Goal: Task Accomplishment & Management: Complete application form

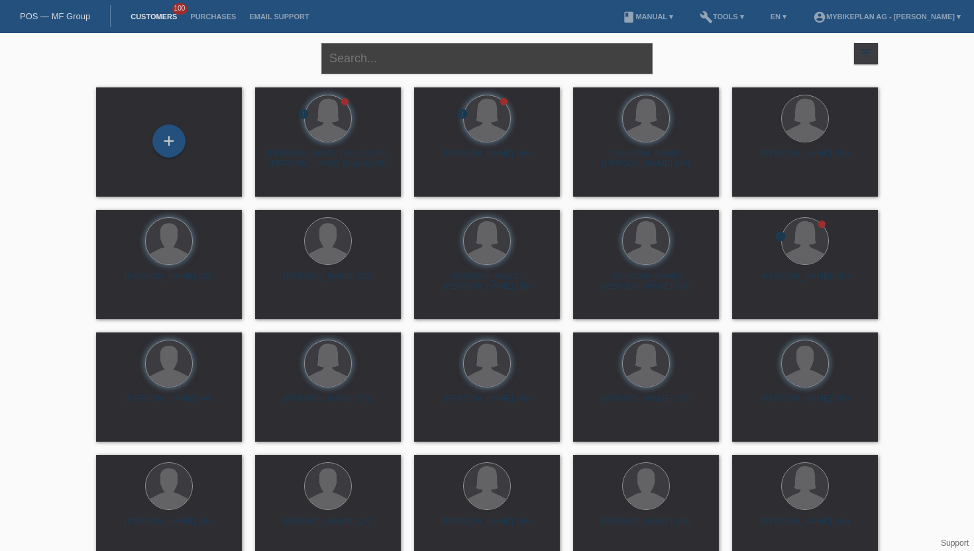
click at [428, 70] on input "text" at bounding box center [486, 58] width 331 height 31
type input "[PERSON_NAME]"
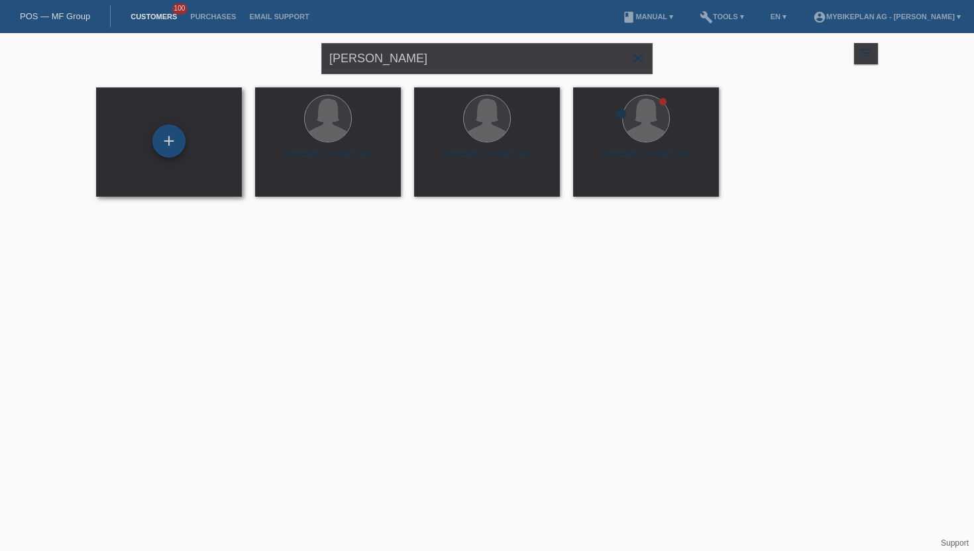
click at [168, 150] on div "+" at bounding box center [168, 141] width 33 height 33
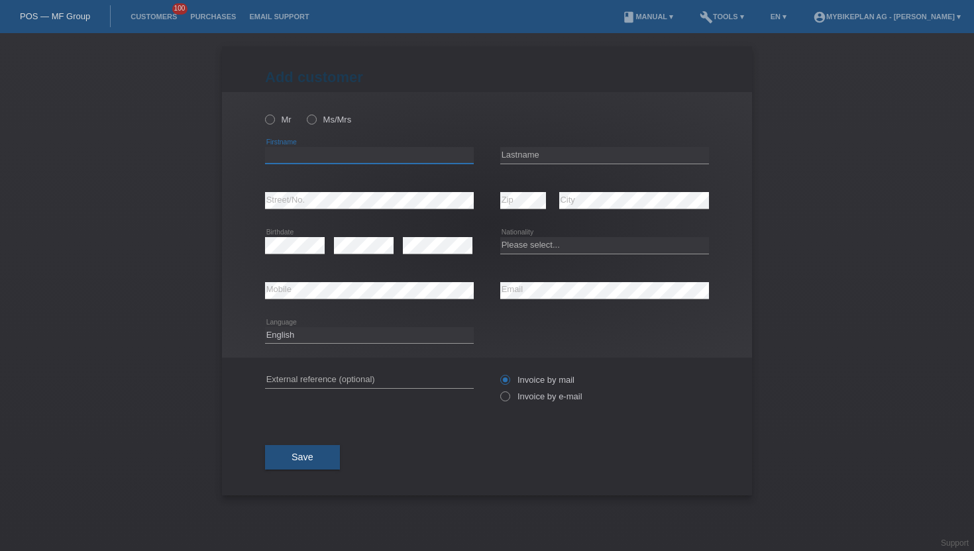
click at [338, 150] on input "text" at bounding box center [369, 155] width 209 height 17
click at [319, 122] on label "Ms/Mrs" at bounding box center [329, 120] width 44 height 10
click at [315, 122] on input "Ms/Mrs" at bounding box center [311, 119] width 9 height 9
radio input "true"
click at [385, 162] on input "text" at bounding box center [369, 155] width 209 height 17
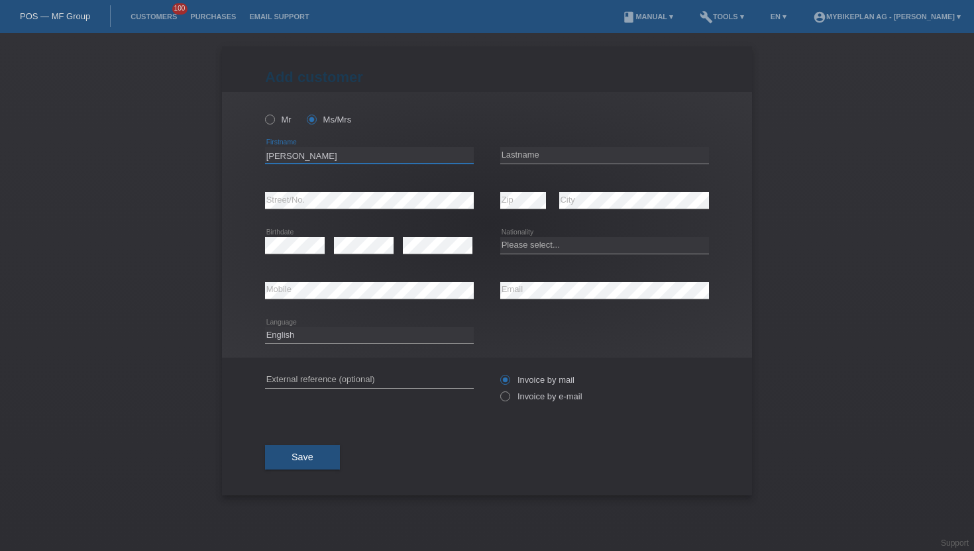
type input "Gabriela"
click at [595, 146] on div "error Lastname" at bounding box center [604, 155] width 209 height 45
click at [584, 153] on input "text" at bounding box center [604, 155] width 209 height 17
type input "Pelican"
click at [552, 246] on select "Please select... Switzerland Austria Germany Liechtenstein ------------ Afghani…" at bounding box center [604, 245] width 209 height 16
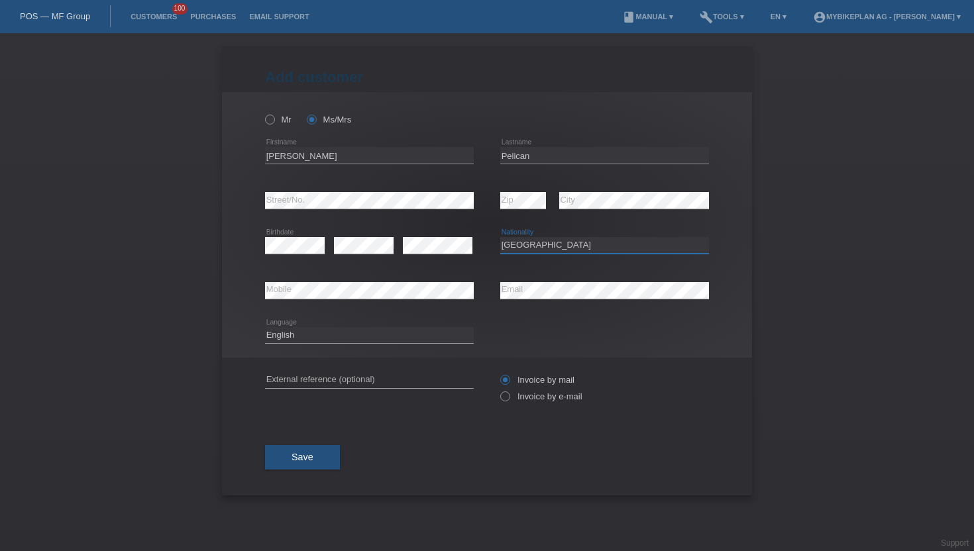
click at [500, 238] on select "Please select... Switzerland Austria Germany Liechtenstein ------------ Afghani…" at bounding box center [604, 245] width 209 height 16
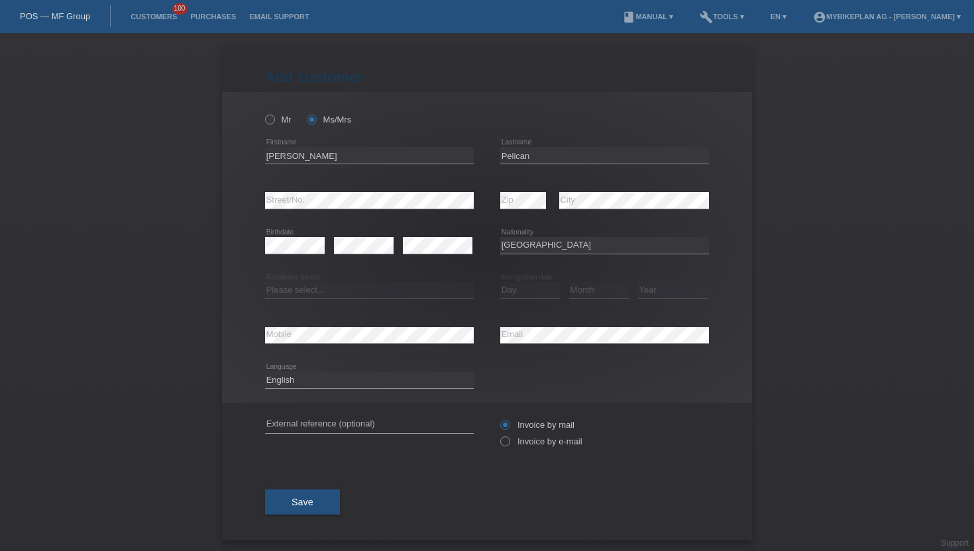
click at [558, 237] on div "Please select... Switzerland Austria Germany Liechtenstein ------------ Afghani…" at bounding box center [604, 245] width 209 height 45
click at [558, 244] on select "Please select... Switzerland Austria Germany Liechtenstein ------------ Afghani…" at bounding box center [604, 245] width 209 height 16
click at [500, 238] on select "Please select... Switzerland Austria Germany Liechtenstein ------------ Afghani…" at bounding box center [604, 245] width 209 height 16
click at [556, 243] on select "Please select... Switzerland Austria Germany Liechtenstein ------------ Afghani…" at bounding box center [604, 245] width 209 height 16
select select "CH"
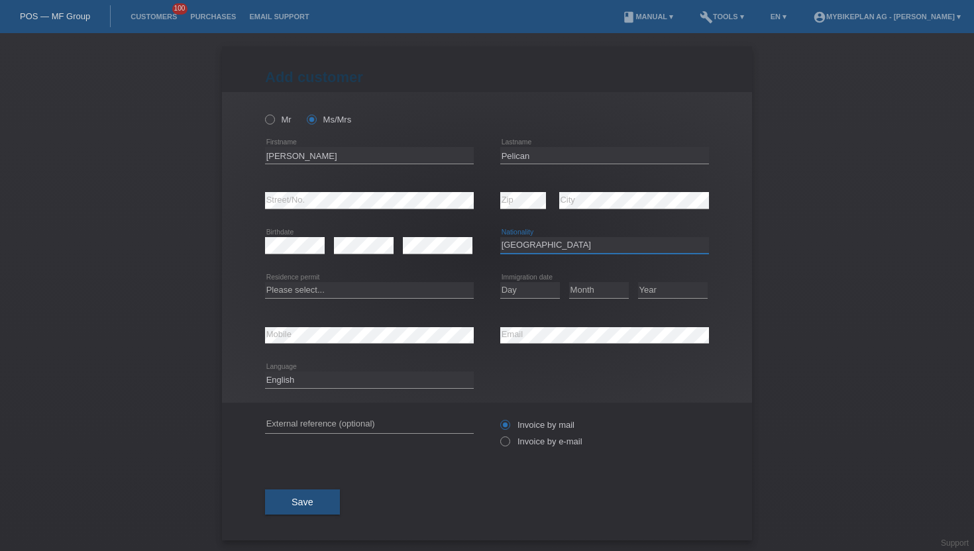
click at [500, 238] on select "Please select... Switzerland Austria Germany Liechtenstein ------------ Afghani…" at bounding box center [604, 245] width 209 height 16
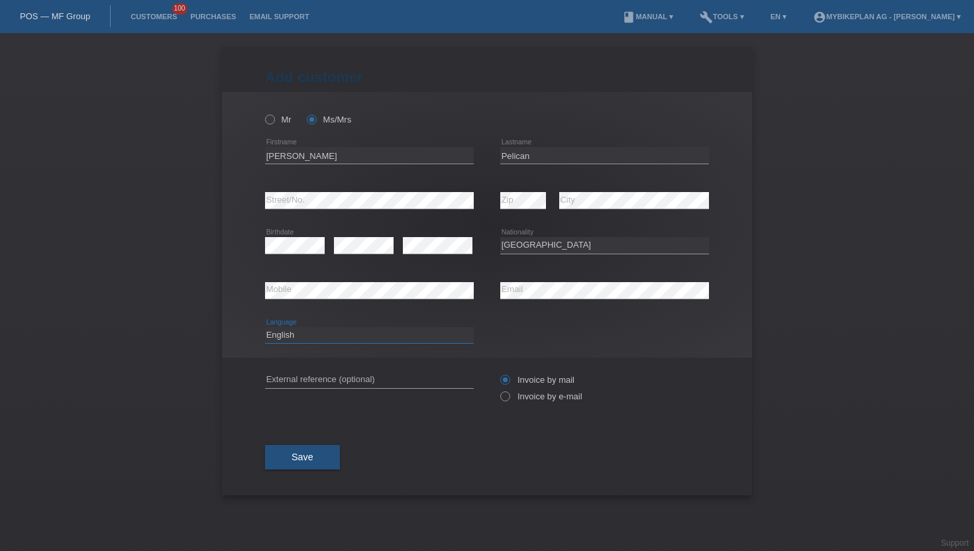
click at [339, 334] on select "Deutsch Français Italiano English" at bounding box center [369, 335] width 209 height 16
select select "de"
click at [265, 327] on select "Deutsch Français Italiano English" at bounding box center [369, 335] width 209 height 16
click at [564, 403] on div "Invoice by mail Invoice by e-mail" at bounding box center [604, 388] width 209 height 33
click at [557, 393] on label "Invoice by e-mail" at bounding box center [541, 396] width 82 height 10
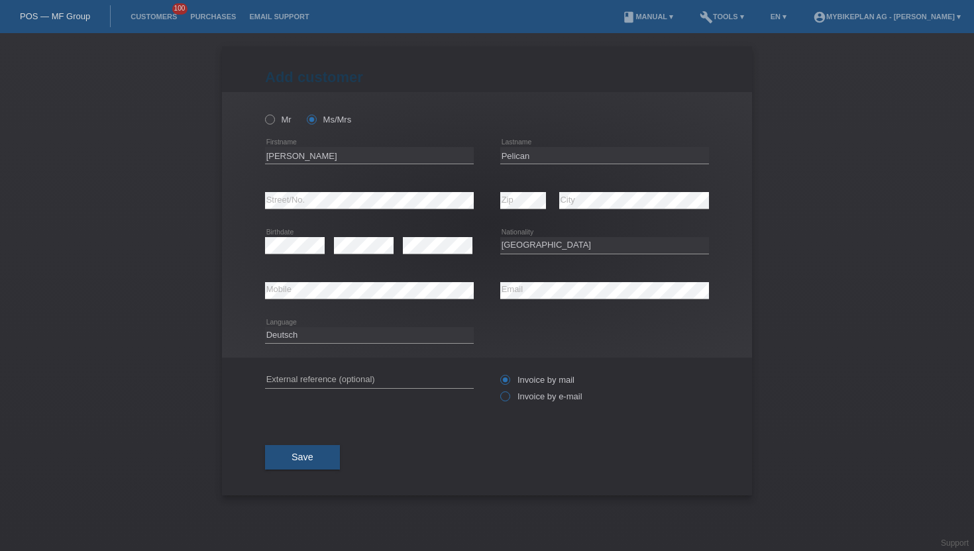
click at [509, 393] on input "Invoice by e-mail" at bounding box center [504, 399] width 9 height 17
radio input "true"
click at [313, 458] on button "Save" at bounding box center [302, 457] width 75 height 25
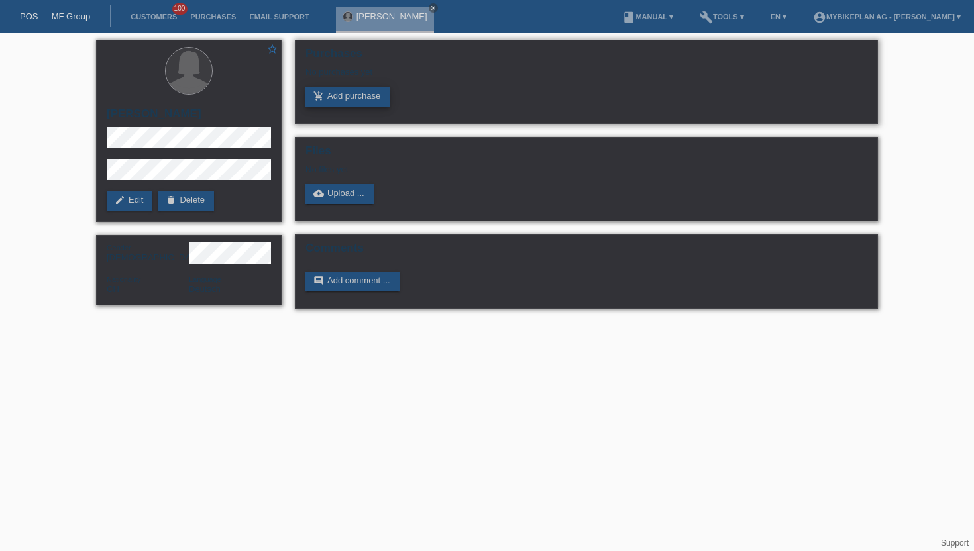
click at [358, 97] on link "add_shopping_cart Add purchase" at bounding box center [347, 97] width 84 height 20
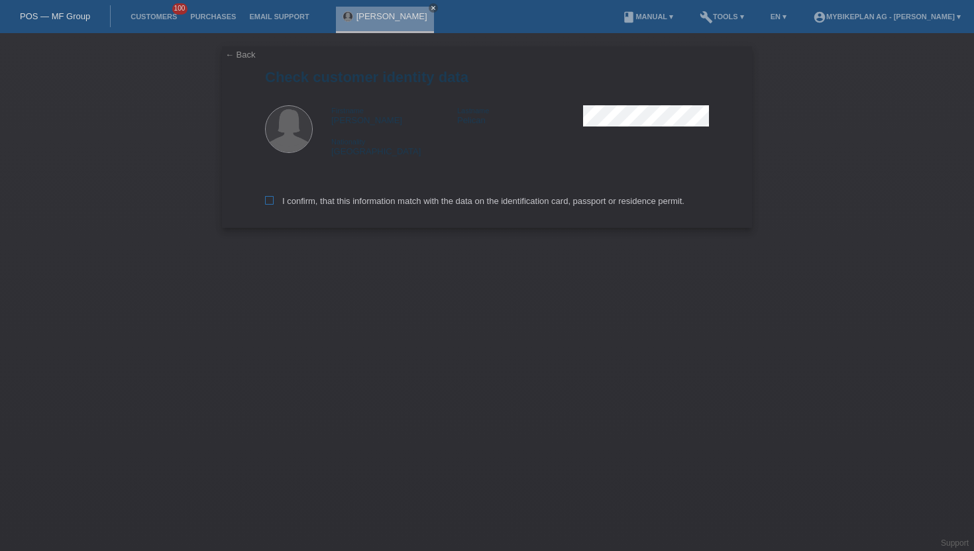
click at [452, 203] on label "I confirm, that this information match with the data on the identification card…" at bounding box center [474, 201] width 419 height 10
click at [274, 203] on input "I confirm, that this information match with the data on the identification card…" at bounding box center [269, 200] width 9 height 9
checkbox input "true"
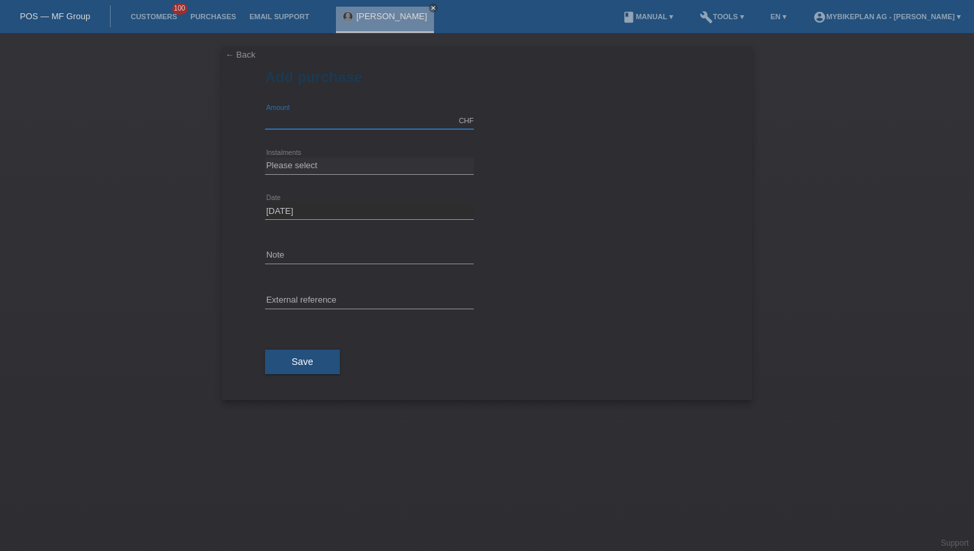
click at [384, 121] on input "text" at bounding box center [369, 121] width 209 height 17
type input "6949.00"
click at [375, 171] on select "Please select 6 instalments 12 instalments 18 instalments 24 instalments 36 ins…" at bounding box center [369, 166] width 209 height 16
select select "488"
click at [265, 158] on select "Please select 6 instalments 12 instalments 18 instalments 24 instalments 36 ins…" at bounding box center [369, 166] width 209 height 16
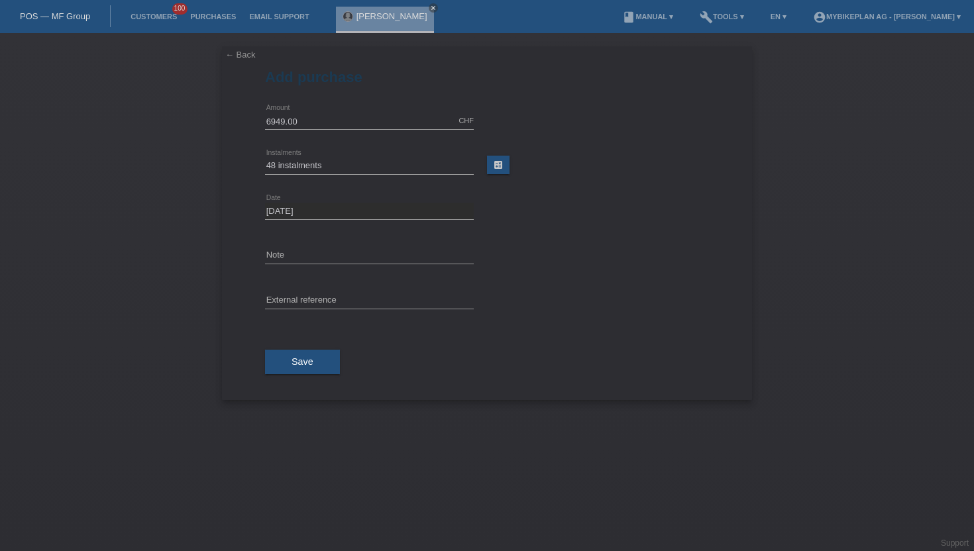
click at [336, 309] on icon at bounding box center [369, 309] width 209 height 1
click at [336, 298] on input "text" at bounding box center [369, 301] width 209 height 17
paste input "42939367043"
type input "42939367043"
click at [307, 362] on span "Save" at bounding box center [302, 361] width 22 height 11
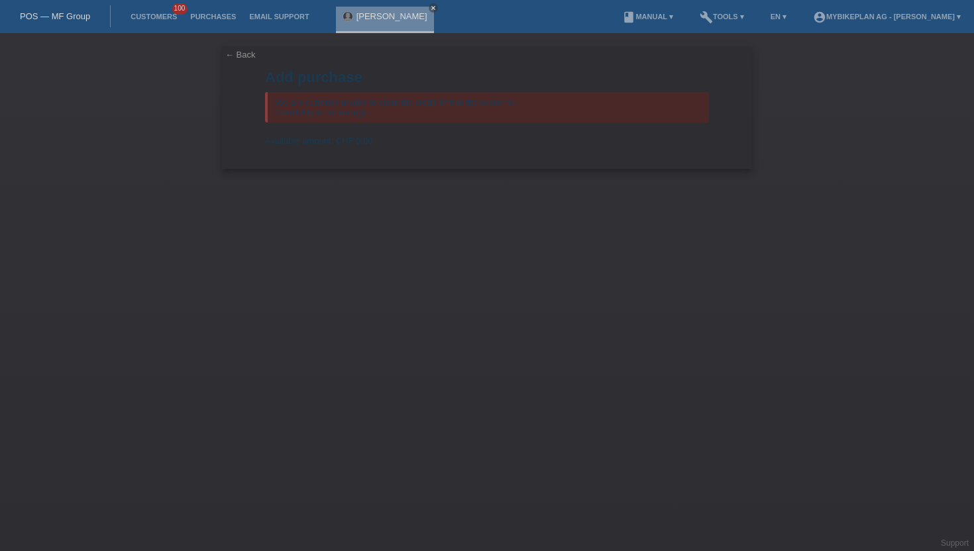
click at [169, 25] on li "Customers 100" at bounding box center [154, 17] width 60 height 34
click at [171, 20] on link "Customers" at bounding box center [154, 17] width 60 height 8
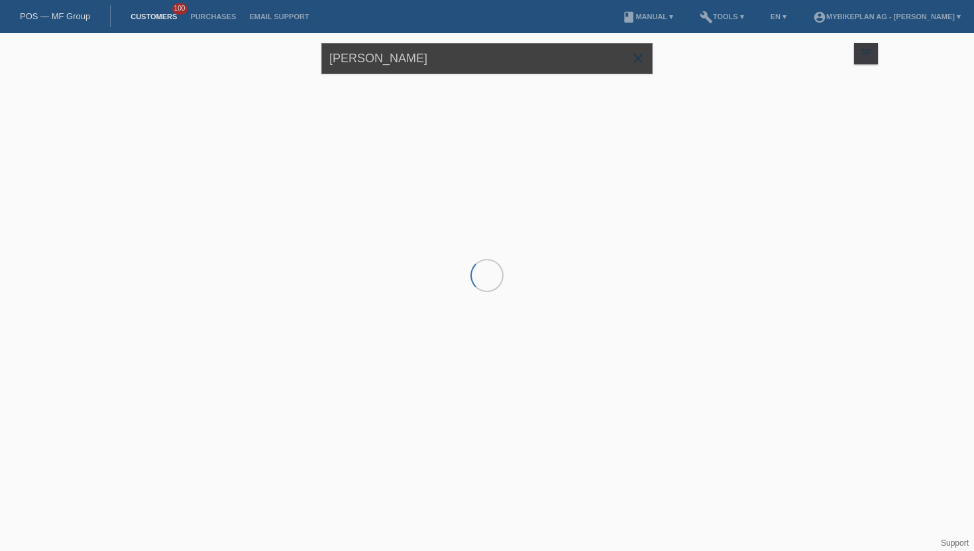
click at [364, 72] on input "[PERSON_NAME]" at bounding box center [486, 58] width 331 height 31
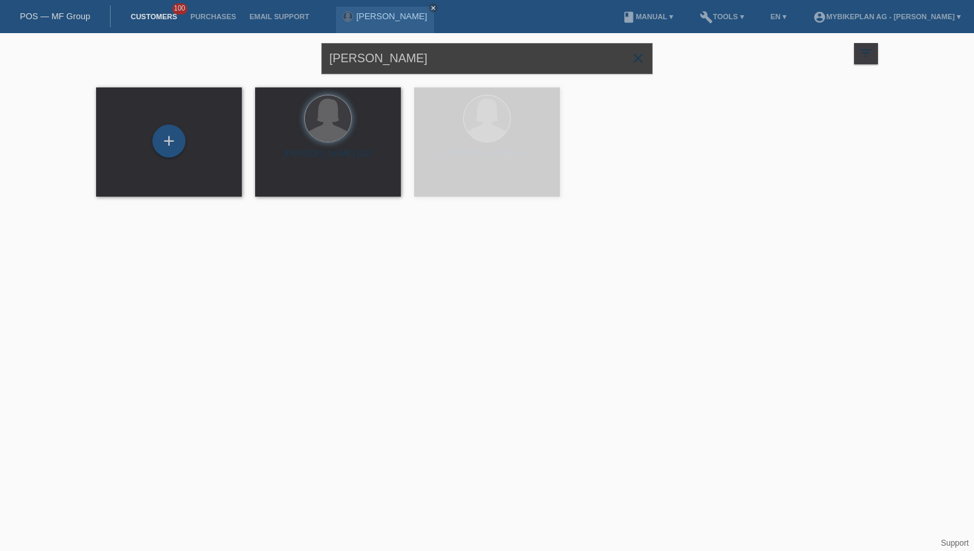
click at [364, 72] on input "[PERSON_NAME]" at bounding box center [486, 58] width 331 height 31
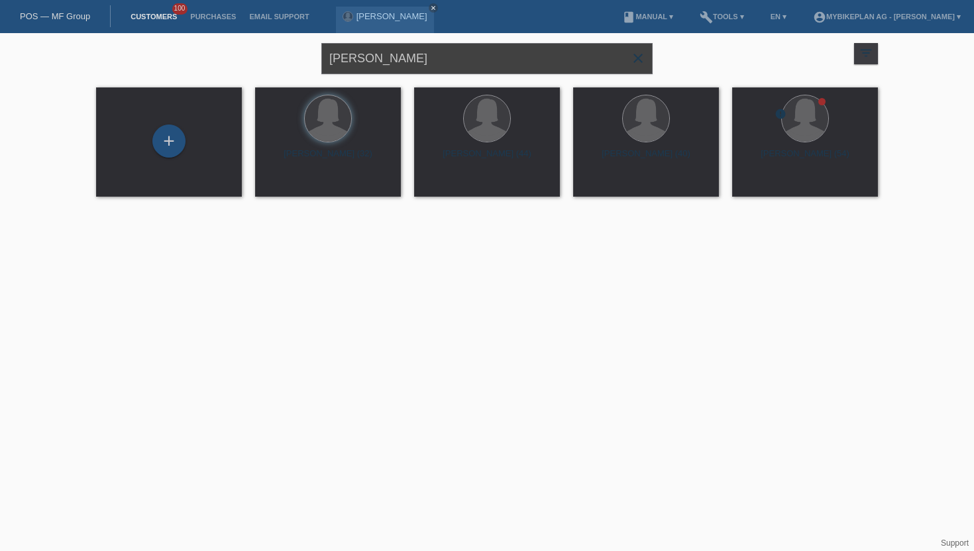
type input "Cristian baumann"
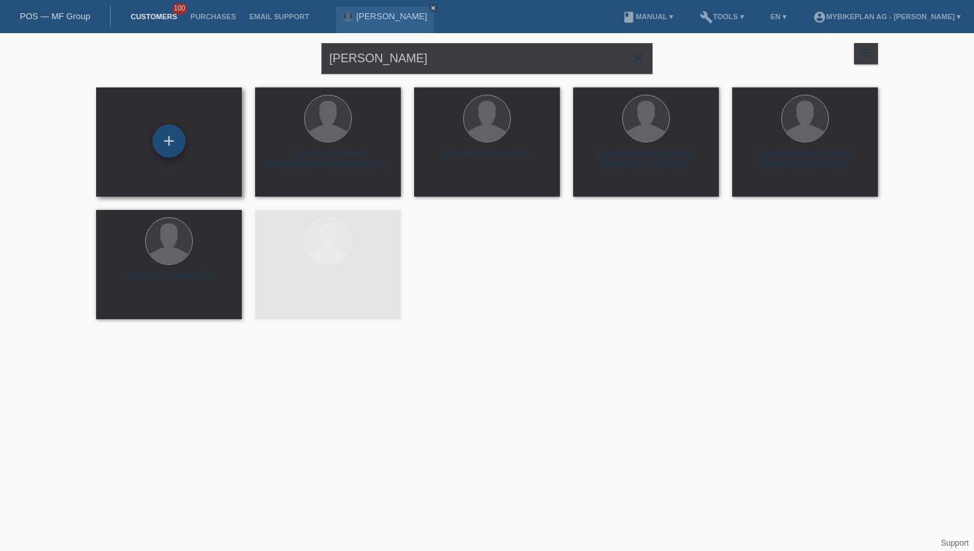
click at [166, 148] on div "+" at bounding box center [168, 141] width 33 height 33
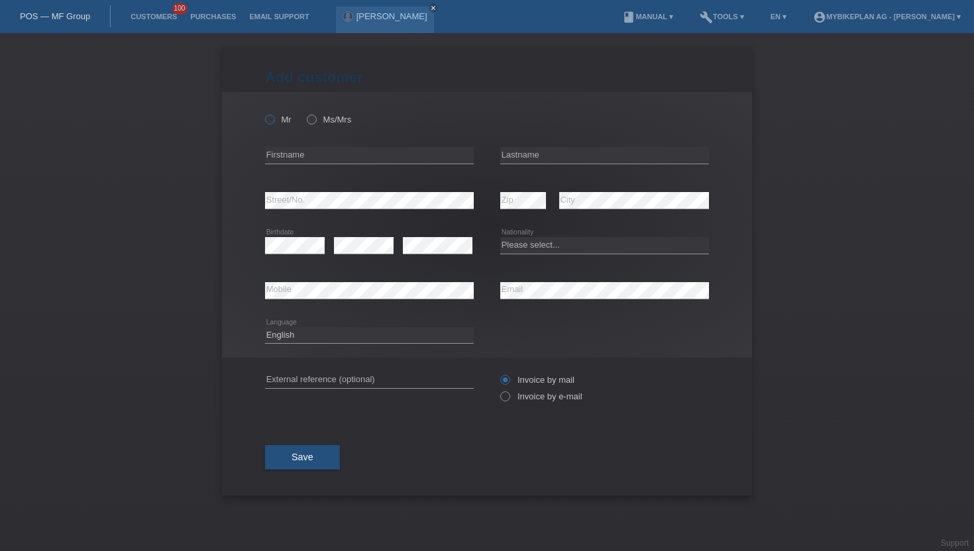
click at [283, 124] on label "Mr" at bounding box center [278, 120] width 26 height 10
click at [274, 123] on input "Mr" at bounding box center [269, 119] width 9 height 9
radio input "true"
click at [285, 144] on div "error Firstname" at bounding box center [369, 155] width 209 height 45
click at [282, 154] on input "text" at bounding box center [369, 155] width 209 height 17
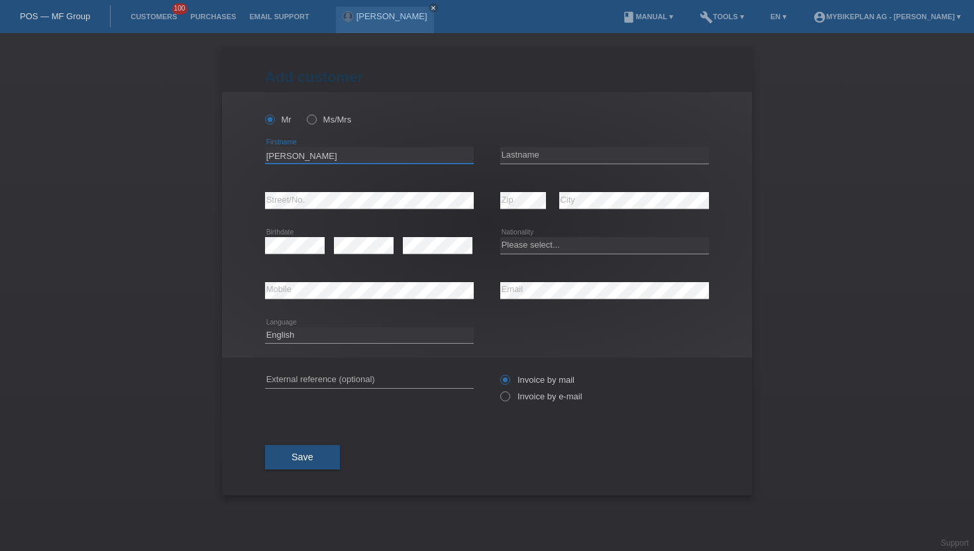
type input "[PERSON_NAME]"
click at [527, 154] on input "text" at bounding box center [604, 155] width 209 height 17
type input "Baumann"
click at [303, 232] on div "error Birthdate" at bounding box center [295, 245] width 60 height 45
click at [539, 299] on div "error Email" at bounding box center [604, 290] width 209 height 45
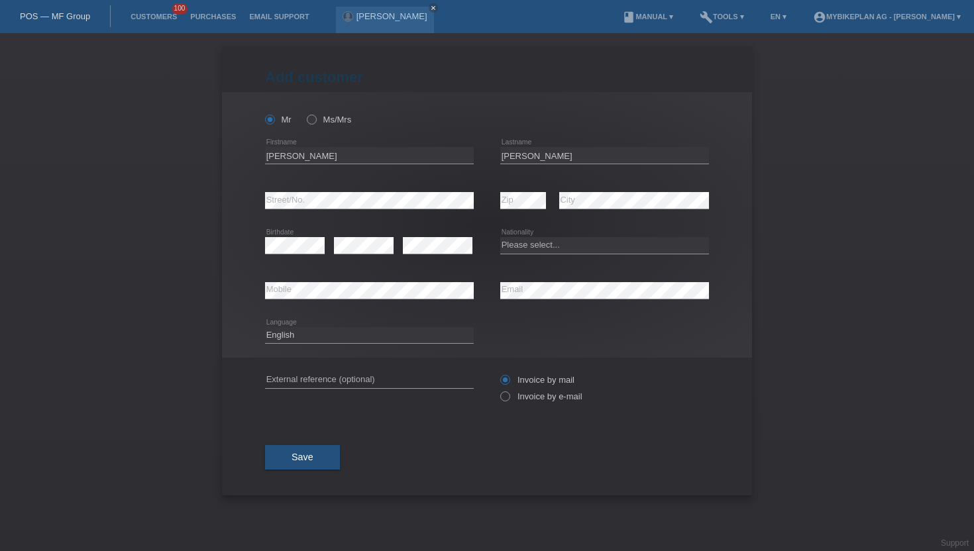
click at [539, 299] on div "error Email" at bounding box center [604, 290] width 209 height 45
click at [342, 329] on select "Deutsch Français Italiano English" at bounding box center [369, 335] width 209 height 16
select select "de"
click at [265, 327] on select "Deutsch Français Italiano English" at bounding box center [369, 335] width 209 height 16
click at [552, 399] on label "Invoice by e-mail" at bounding box center [541, 396] width 82 height 10
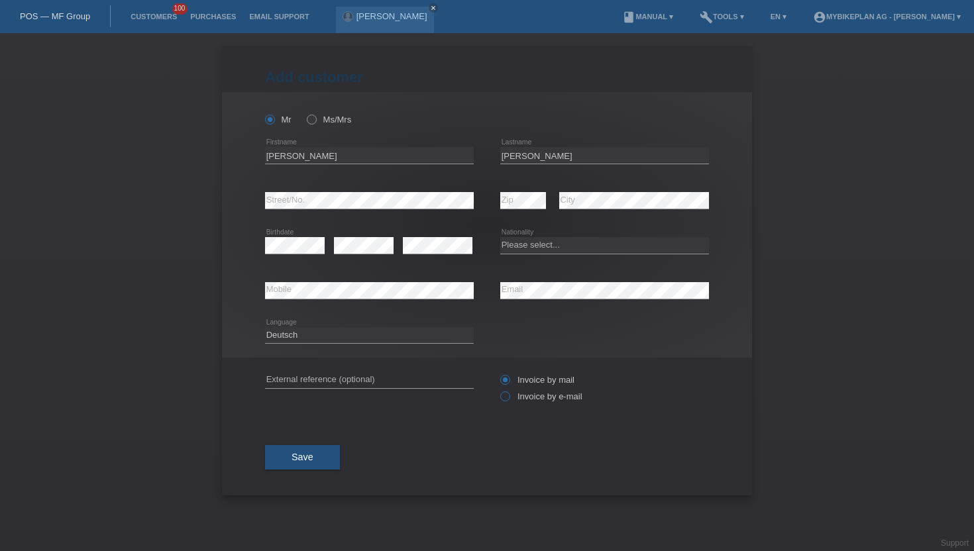
click at [509, 399] on input "Invoice by e-mail" at bounding box center [504, 399] width 9 height 17
radio input "true"
click at [334, 451] on button "Save" at bounding box center [302, 457] width 75 height 25
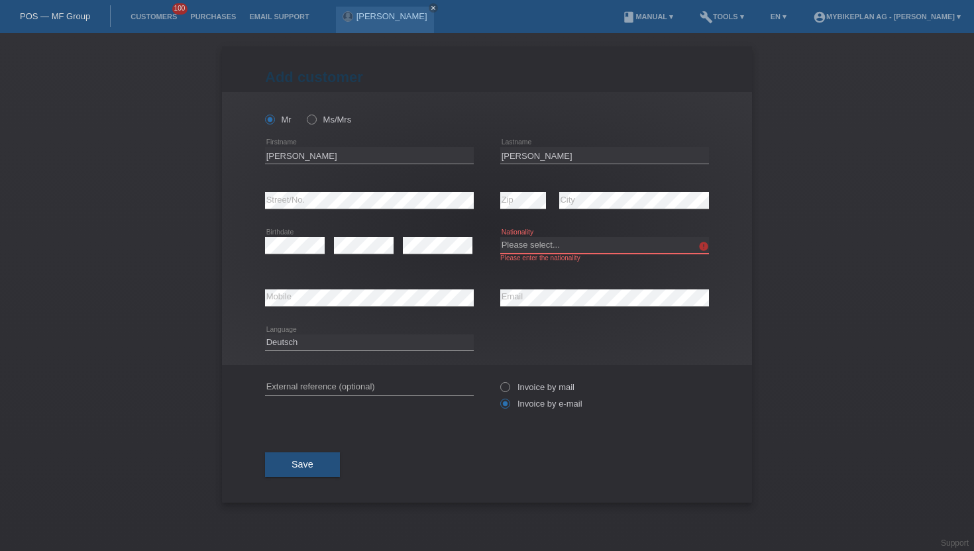
click at [556, 250] on select "Please select... Switzerland Austria Germany Liechtenstein ------------ Afghani…" at bounding box center [604, 245] width 209 height 16
select select "CH"
click at [500, 238] on select "Please select... [GEOGRAPHIC_DATA] [GEOGRAPHIC_DATA] [GEOGRAPHIC_DATA] [GEOGRAP…" at bounding box center [604, 245] width 209 height 16
click at [297, 474] on button "Save" at bounding box center [302, 464] width 75 height 25
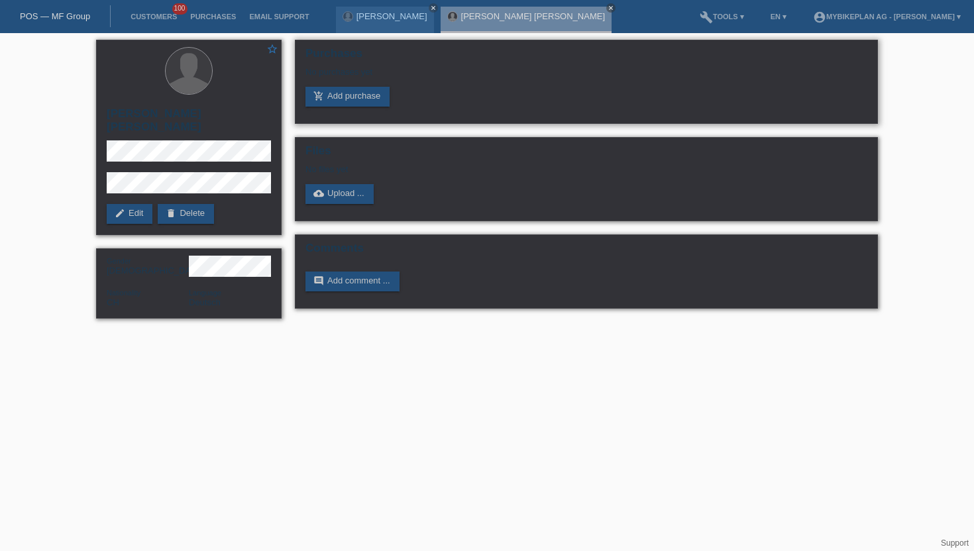
click at [371, 109] on div "Purchases No purchases yet add_shopping_cart Add purchase" at bounding box center [586, 82] width 583 height 84
click at [372, 105] on link "add_shopping_cart Add purchase" at bounding box center [347, 97] width 84 height 20
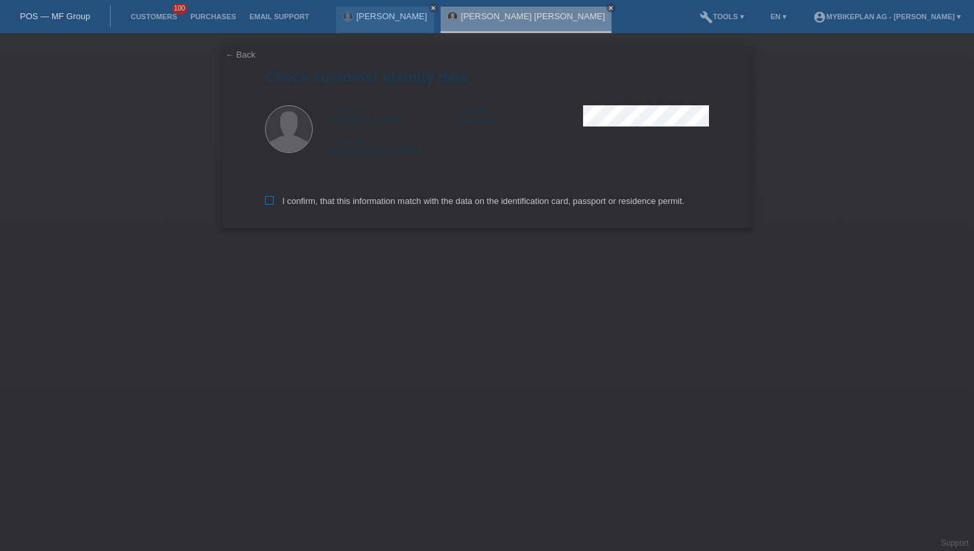
click at [287, 206] on label "I confirm, that this information match with the data on the identification card…" at bounding box center [474, 201] width 419 height 10
click at [274, 205] on input "I confirm, that this information match with the data on the identification card…" at bounding box center [269, 200] width 9 height 9
checkbox input "true"
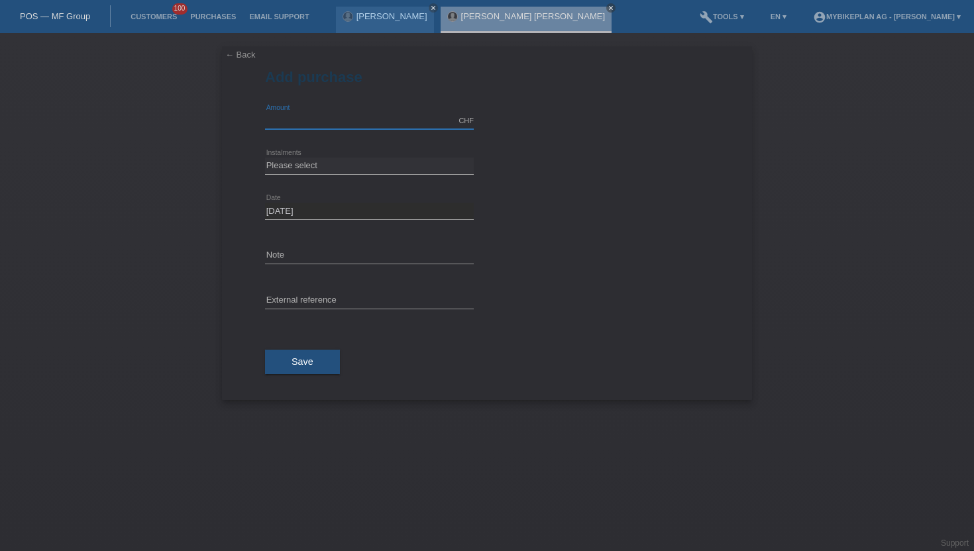
click at [301, 124] on input "text" at bounding box center [369, 121] width 209 height 17
type input "3499.00"
click at [293, 163] on select "Please select 6 instalments 12 instalments 18 instalments 24 instalments 36 ins…" at bounding box center [369, 166] width 209 height 16
select select "488"
click at [265, 158] on select "Please select 6 instalments 12 instalments 18 instalments 24 instalments 36 ins…" at bounding box center [369, 166] width 209 height 16
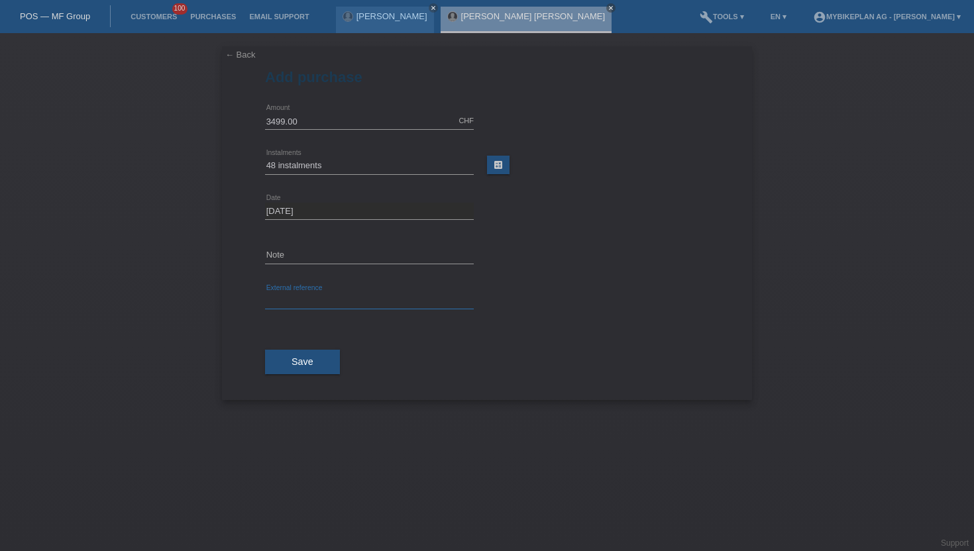
click at [292, 299] on input "text" at bounding box center [369, 301] width 209 height 17
paste input "42935844182"
type input "42935844182"
click at [293, 358] on span "Save" at bounding box center [302, 361] width 22 height 11
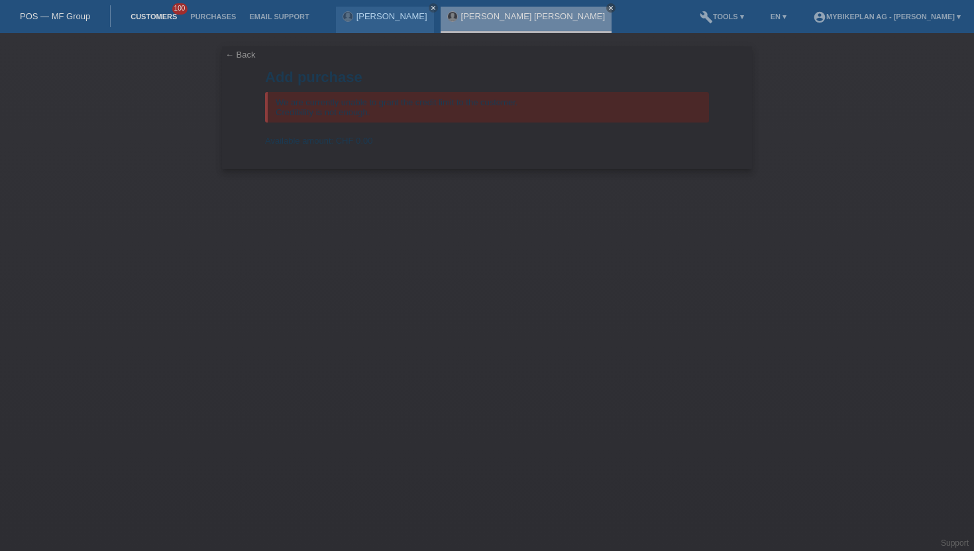
click at [159, 21] on link "Customers" at bounding box center [154, 17] width 60 height 8
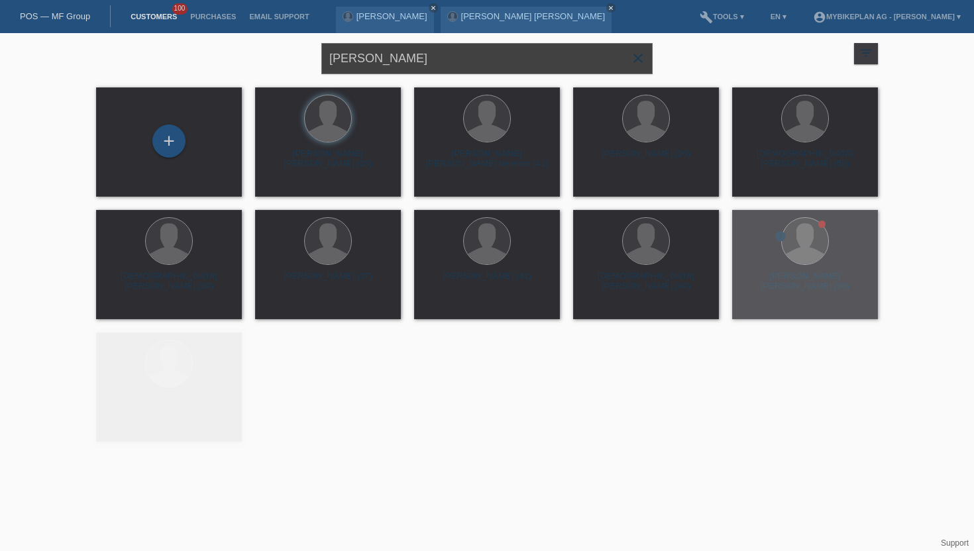
click at [378, 51] on input "[PERSON_NAME]" at bounding box center [486, 58] width 331 height 31
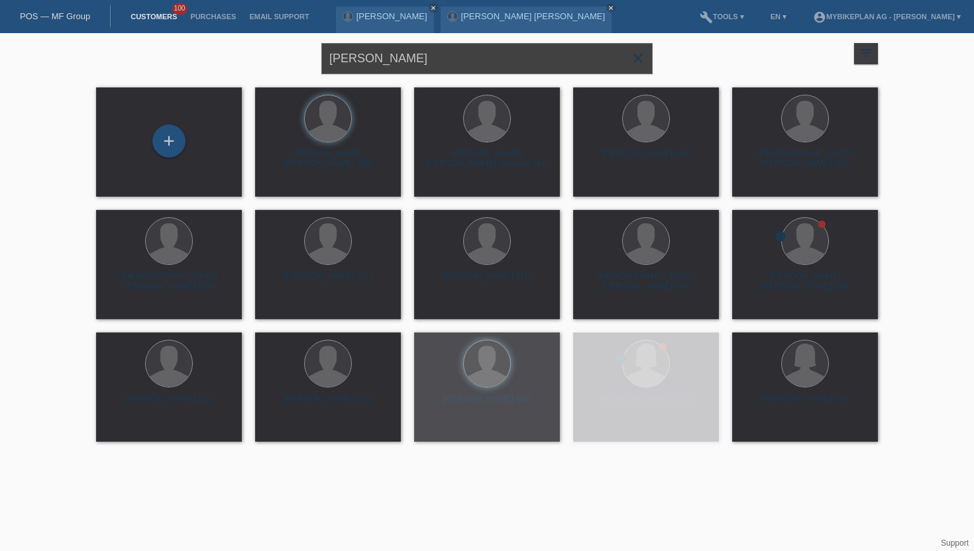
click at [378, 51] on input "[PERSON_NAME]" at bounding box center [486, 58] width 331 height 31
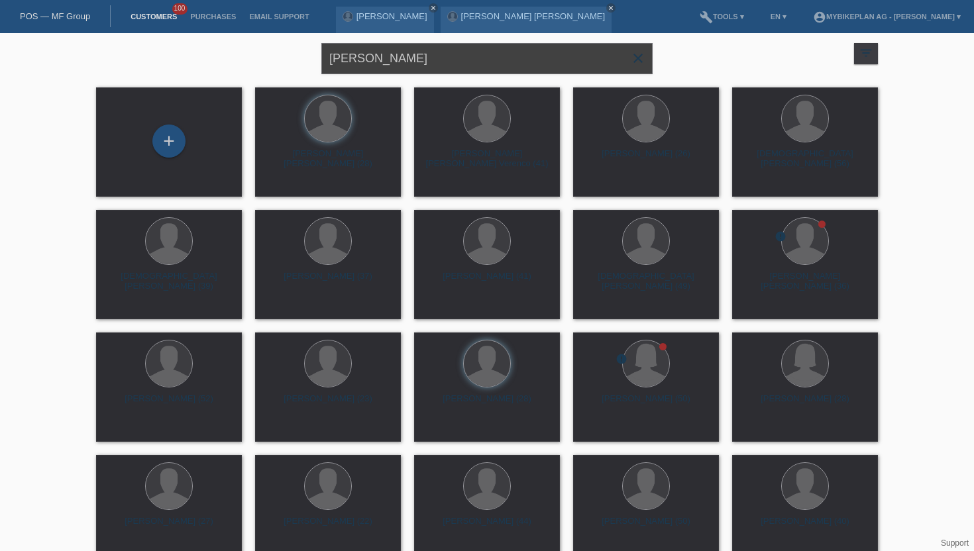
type input "[PERSON_NAME]"
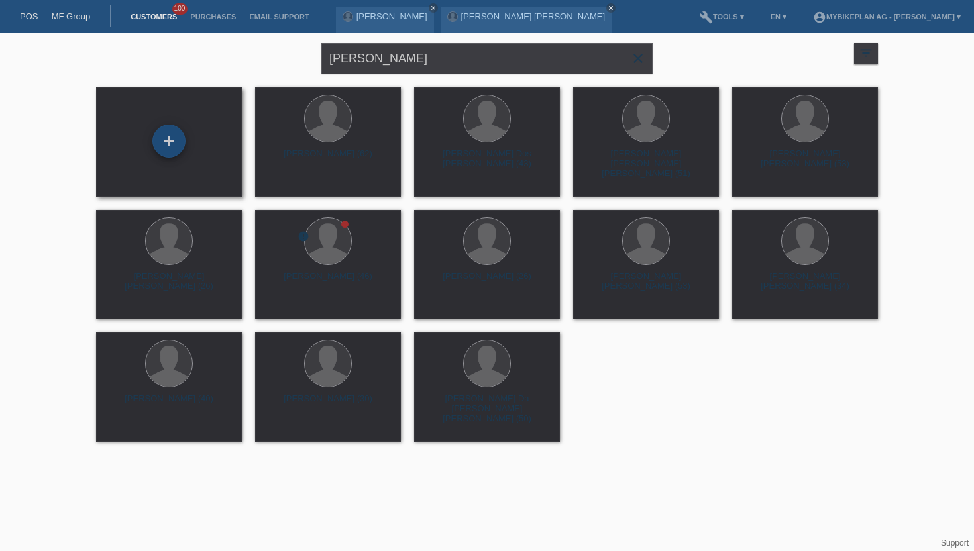
click at [171, 143] on div "+" at bounding box center [168, 141] width 33 height 33
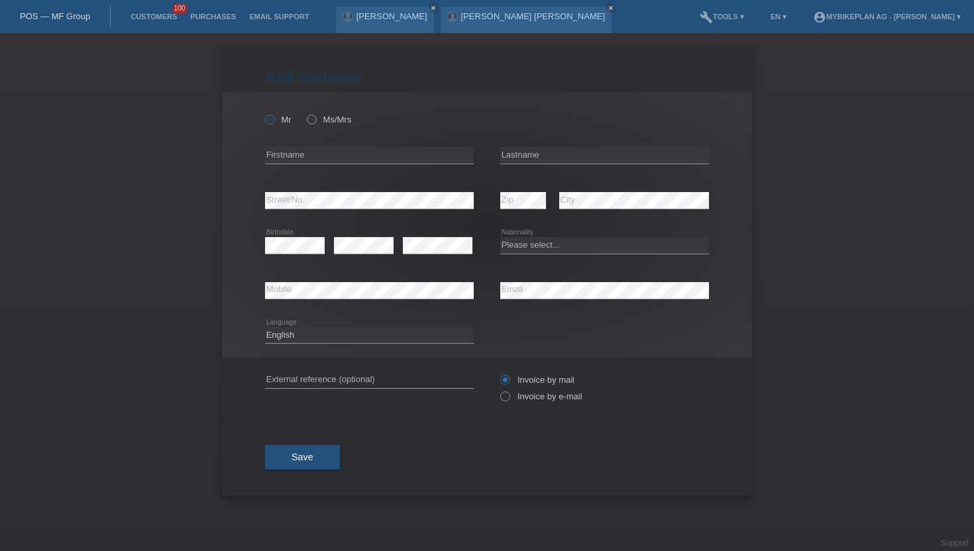
click at [278, 124] on label "Mr" at bounding box center [278, 120] width 26 height 10
click at [274, 123] on input "Mr" at bounding box center [269, 119] width 9 height 9
radio input "true"
click at [295, 162] on input "text" at bounding box center [369, 155] width 209 height 17
type input "[PERSON_NAME]"
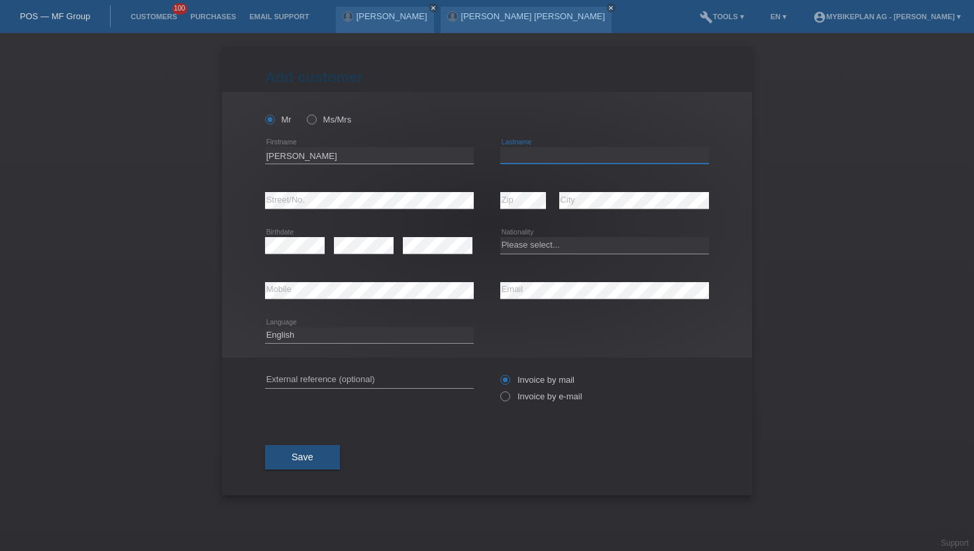
click at [565, 156] on input "text" at bounding box center [604, 155] width 209 height 17
type input "Popp"
click at [538, 246] on select "Please select... [GEOGRAPHIC_DATA] [GEOGRAPHIC_DATA] [GEOGRAPHIC_DATA] [GEOGRAP…" at bounding box center [604, 245] width 209 height 16
select select "DE"
click at [500, 238] on select "Please select... [GEOGRAPHIC_DATA] [GEOGRAPHIC_DATA] [GEOGRAPHIC_DATA] [GEOGRAP…" at bounding box center [604, 245] width 209 height 16
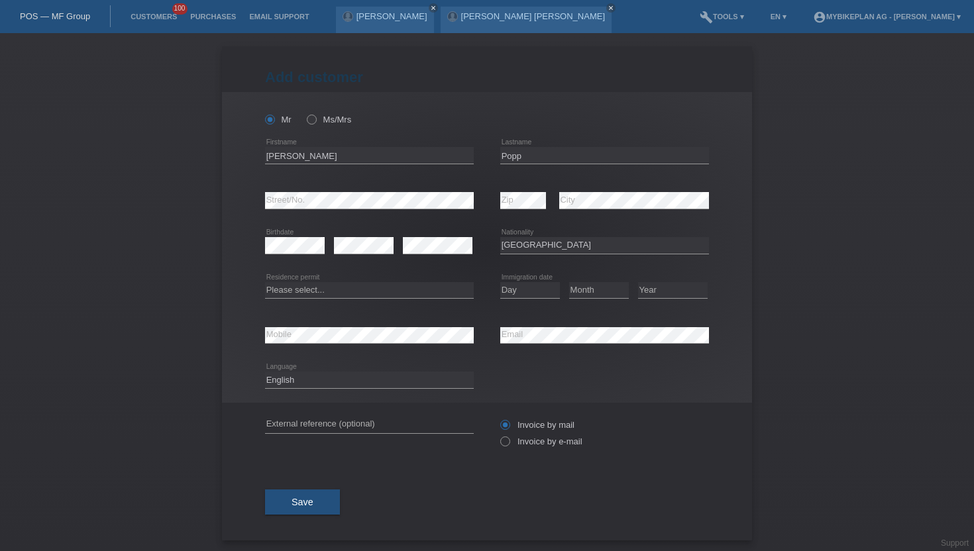
click at [332, 301] on div "Please select... C B B - Refugee status Other error Residence permit" at bounding box center [369, 290] width 209 height 45
click at [342, 289] on select "Please select... C B B - Refugee status Other" at bounding box center [369, 290] width 209 height 16
select select "B"
click at [265, 282] on select "Please select... C B B - Refugee status Other" at bounding box center [369, 290] width 209 height 16
click at [537, 294] on select "Day 01 02 03 04 05 06 07 08 09 10 11" at bounding box center [530, 290] width 60 height 16
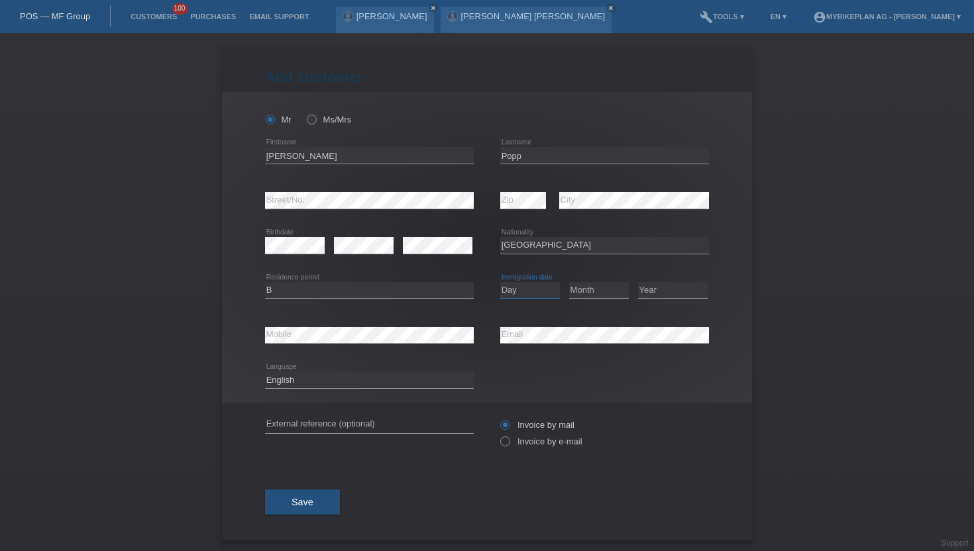
click at [537, 294] on select "Day 01 02 03 04 05 06 07 08 09 10 11" at bounding box center [530, 290] width 60 height 16
select select "01"
click at [500, 282] on select "Day 01 02 03 04 05 06 07 08 09 10 11" at bounding box center [530, 290] width 60 height 16
click at [596, 292] on select "Month 01 02 03 04 05 06 07 08 09 10 11" at bounding box center [599, 290] width 60 height 16
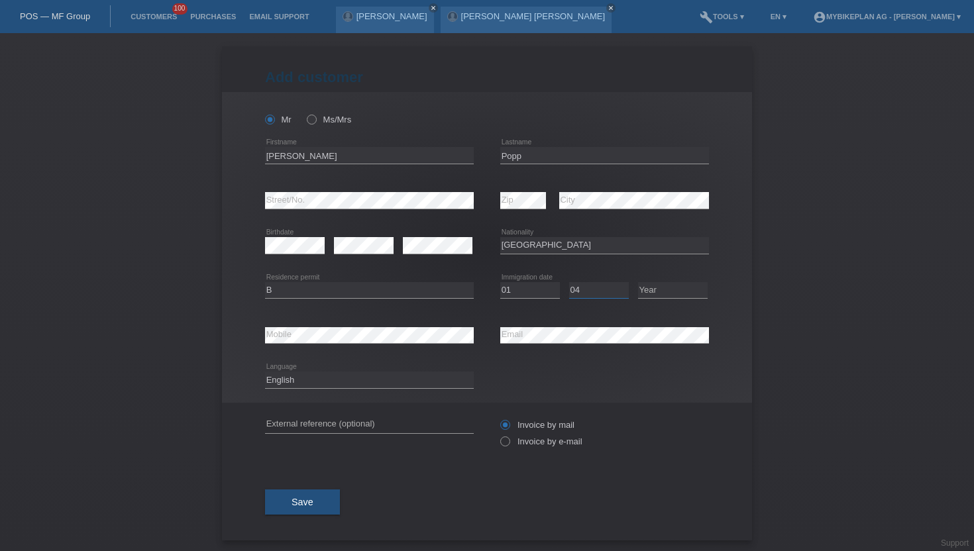
click at [569, 282] on select "Month 01 02 03 04 05 06 07 08 09 10 11" at bounding box center [599, 290] width 60 height 16
click at [609, 288] on select "Month 01 02 03 04 05 06 07 08 09 10 11" at bounding box center [599, 290] width 60 height 16
select select "05"
click at [569, 282] on select "Month 01 02 03 04 05 06 07 08 09 10 11" at bounding box center [599, 290] width 60 height 16
click at [663, 294] on select "Year [DATE] 2024 2023 2022 2021 2020 2019 2018 2017 2016 2015 2014 2013 2012 20…" at bounding box center [673, 290] width 70 height 16
